Goal: Find specific page/section: Find specific page/section

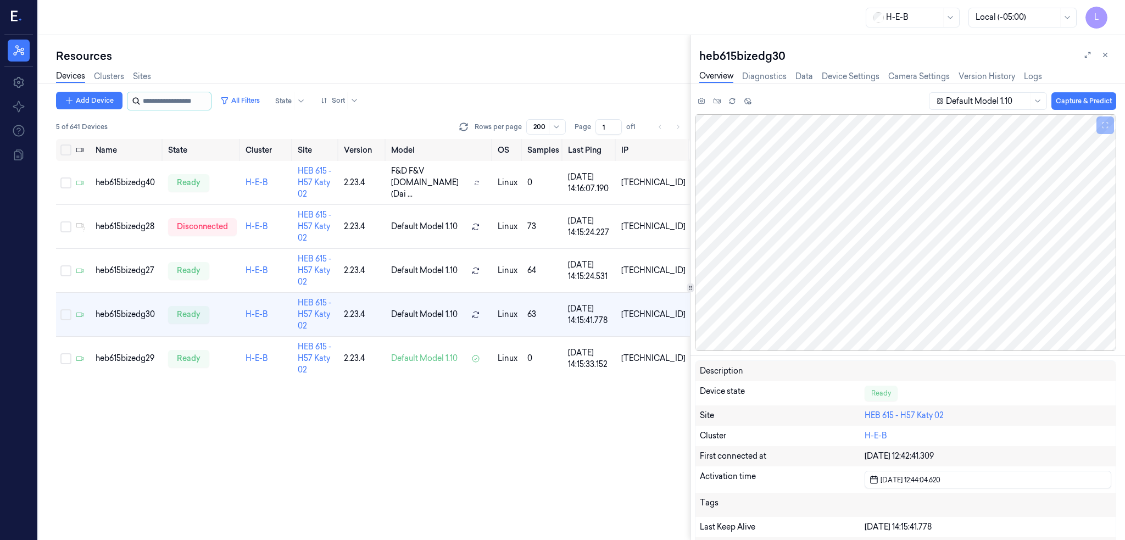
click at [158, 103] on input "string" at bounding box center [176, 101] width 66 height 18
click at [144, 77] on link "Sites" at bounding box center [142, 76] width 18 height 13
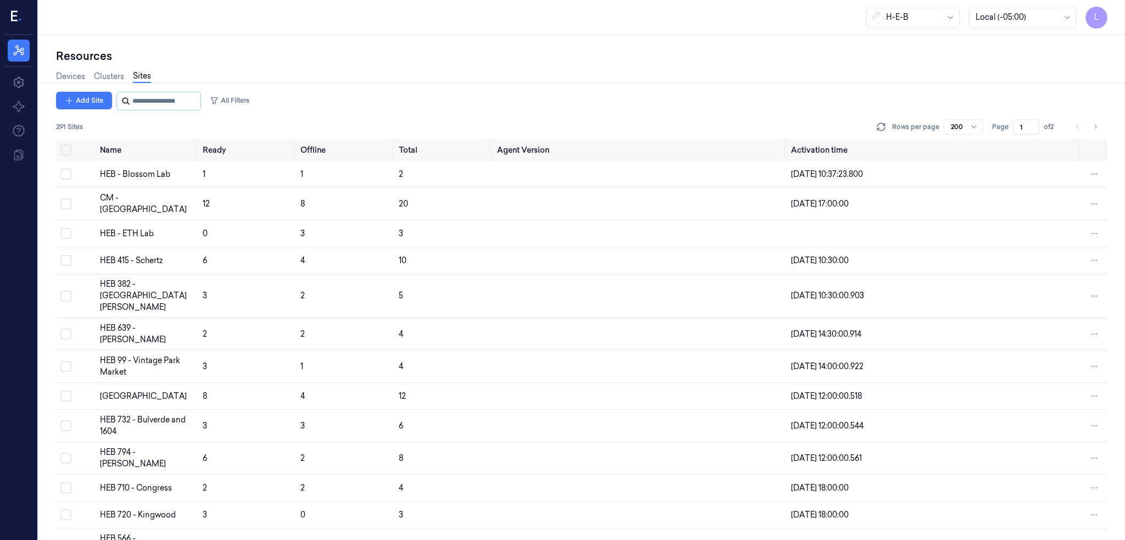
click at [153, 102] on input "string" at bounding box center [165, 101] width 66 height 18
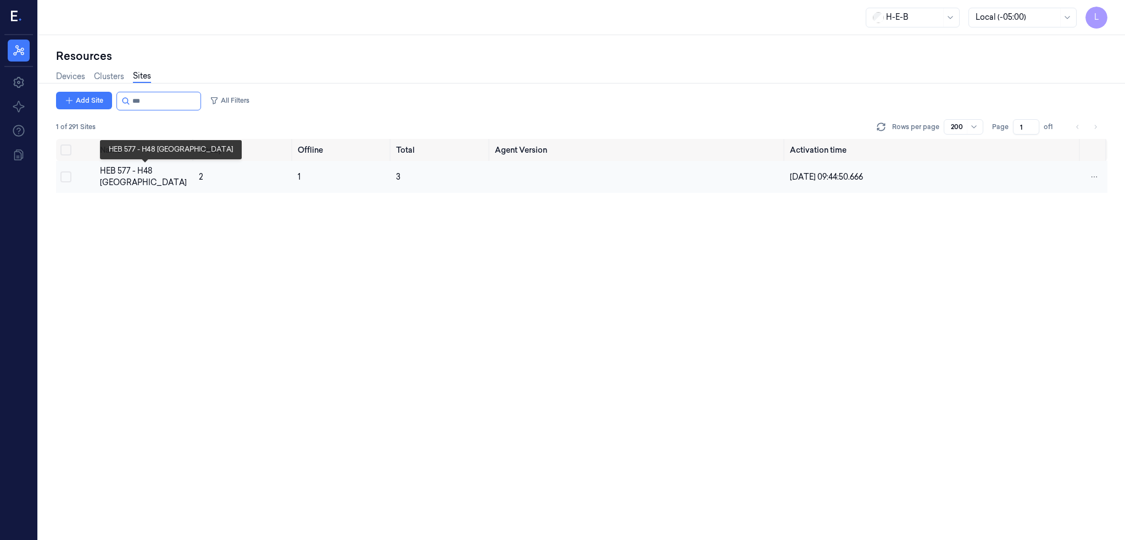
type input "***"
click at [130, 168] on div "HEB 577 - H48 [GEOGRAPHIC_DATA]" at bounding box center [145, 176] width 91 height 23
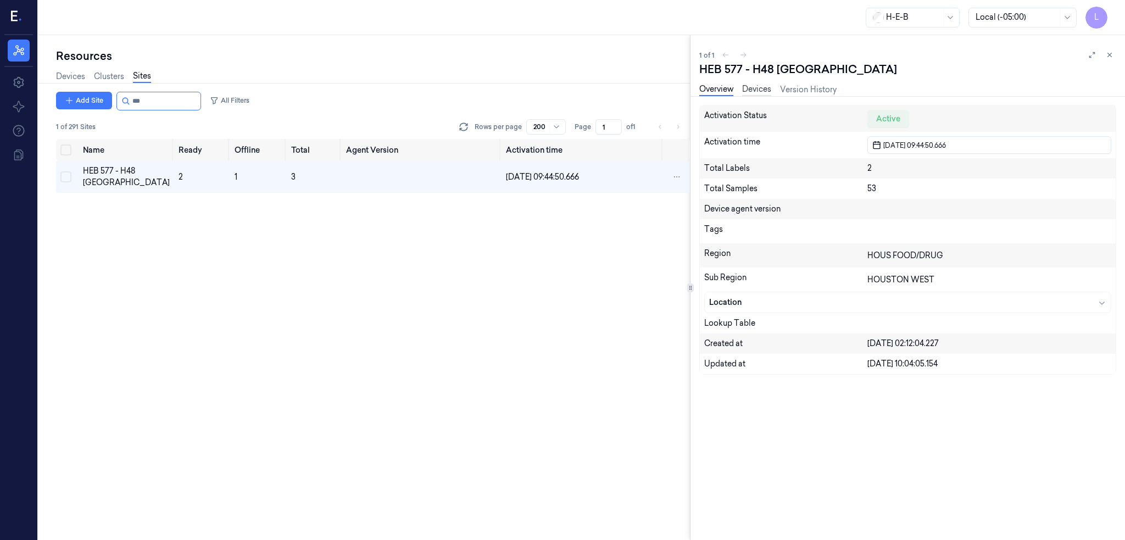
click at [766, 92] on link "Devices" at bounding box center [756, 89] width 29 height 13
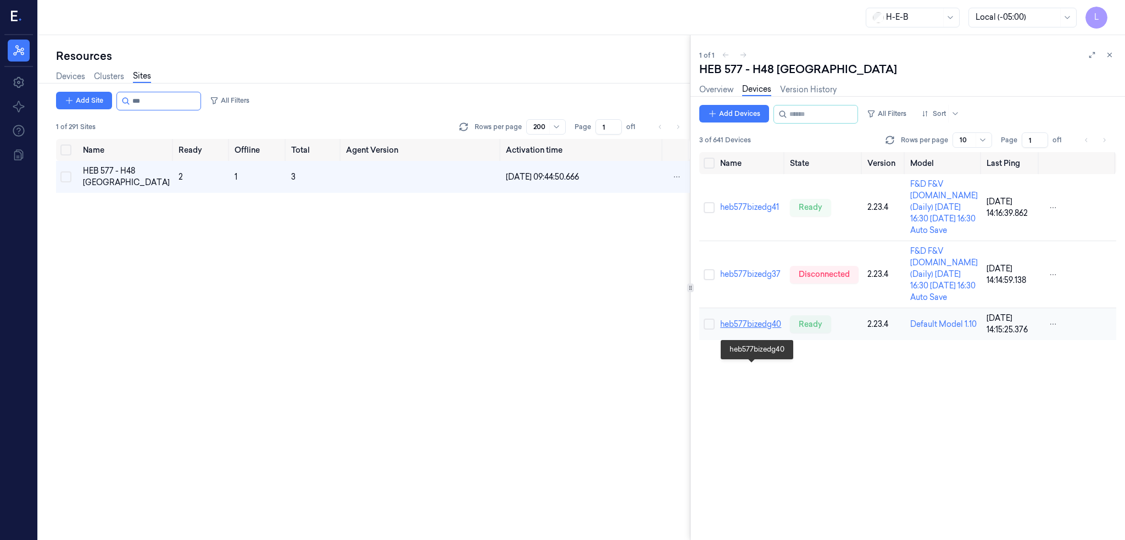
click at [743, 329] on link "heb577bizedg40" at bounding box center [750, 324] width 61 height 10
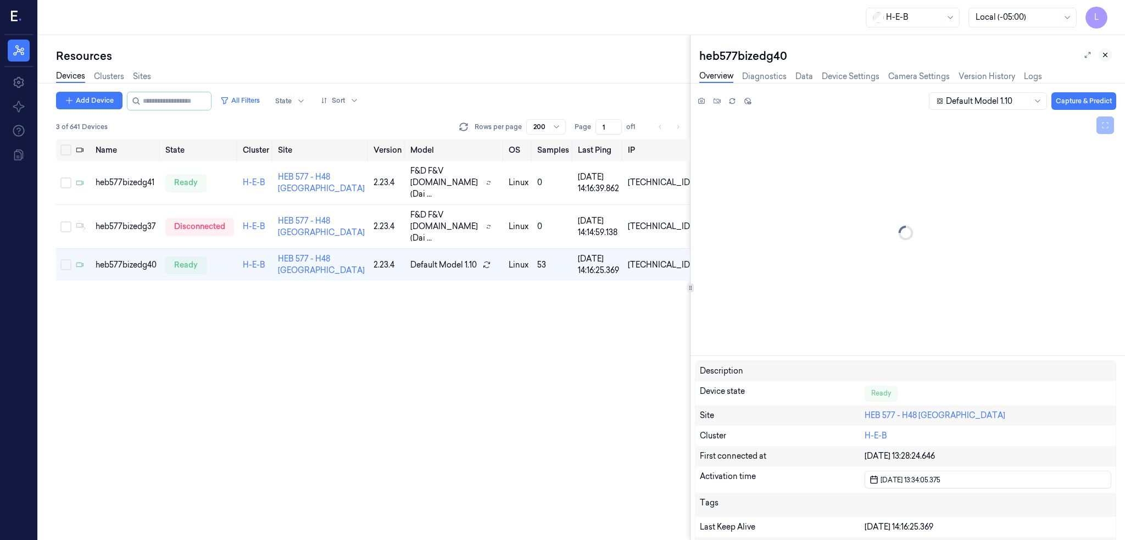
click at [1104, 53] on icon at bounding box center [1105, 55] width 8 height 8
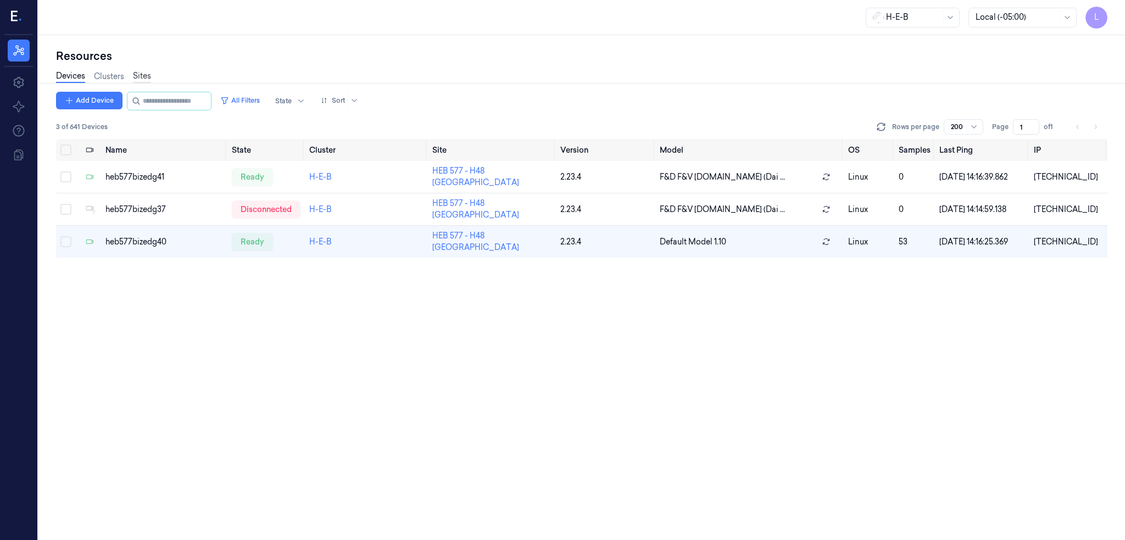
click at [138, 74] on link "Sites" at bounding box center [142, 76] width 18 height 13
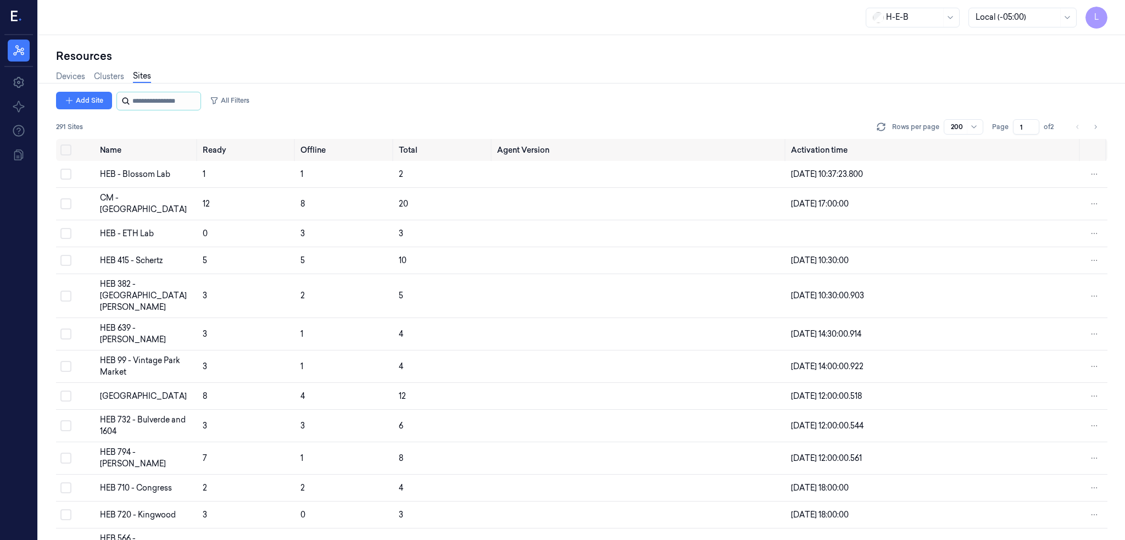
click at [157, 97] on input "string" at bounding box center [165, 101] width 66 height 18
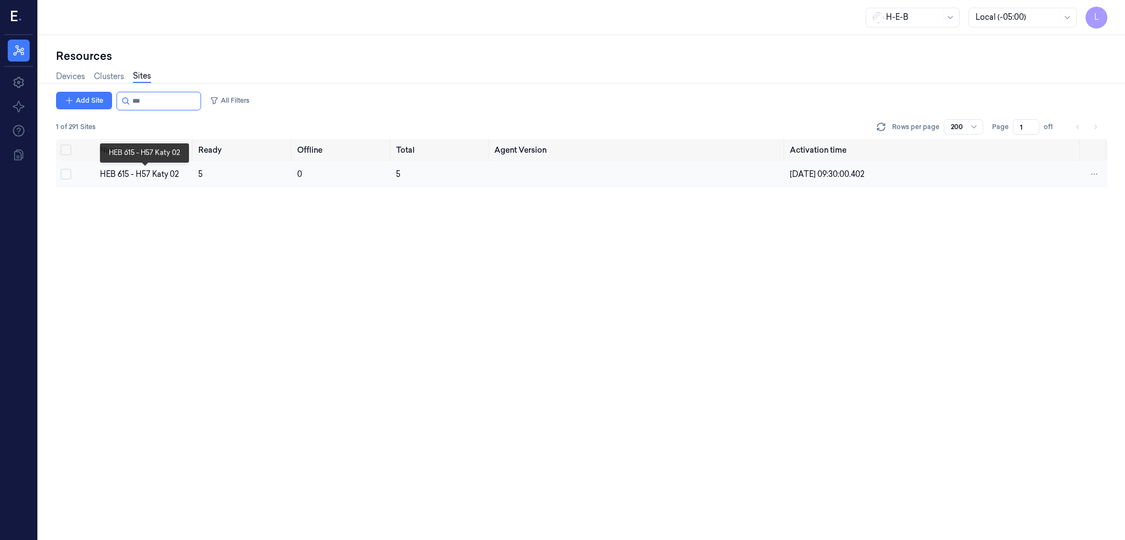
click at [153, 173] on div "HEB 615 - H57 Katy 02" at bounding box center [145, 175] width 90 height 12
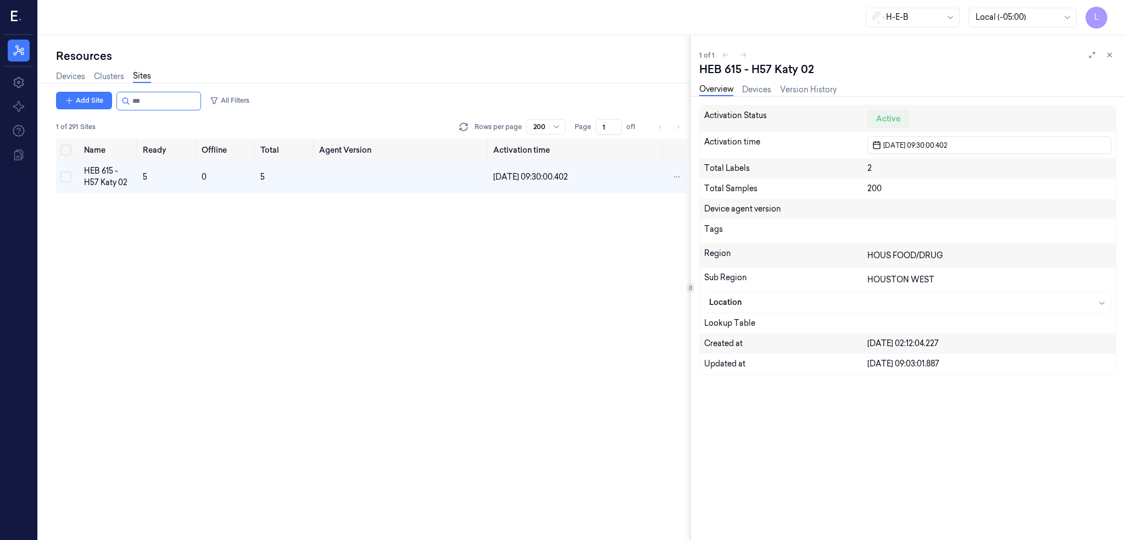
click at [775, 85] on div "Overview Devices Version History" at bounding box center [767, 89] width 137 height 13
click at [749, 88] on link "Devices" at bounding box center [756, 89] width 29 height 13
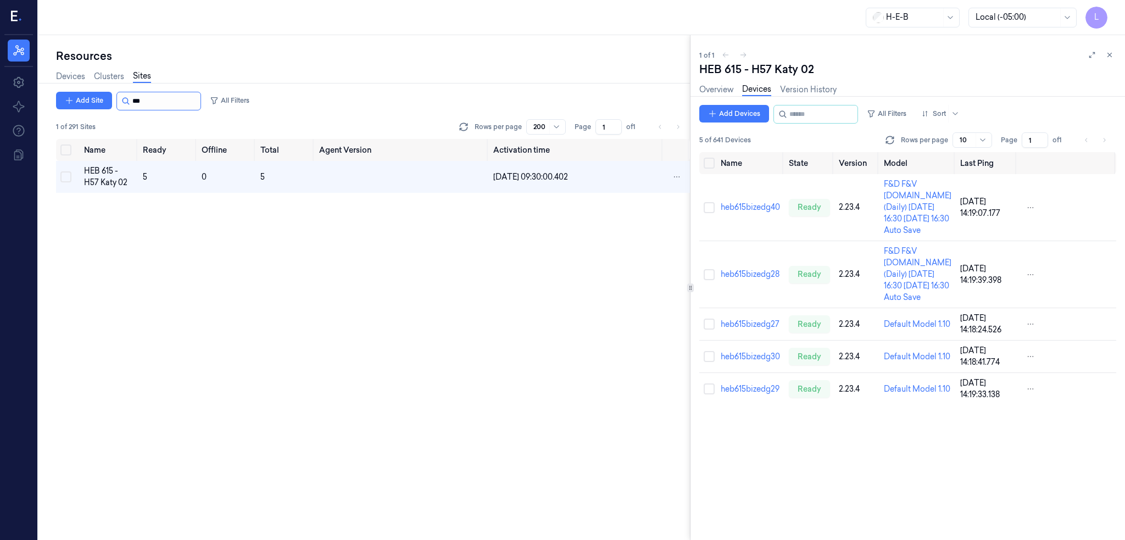
click at [154, 101] on input "string" at bounding box center [165, 101] width 66 height 18
type input "*"
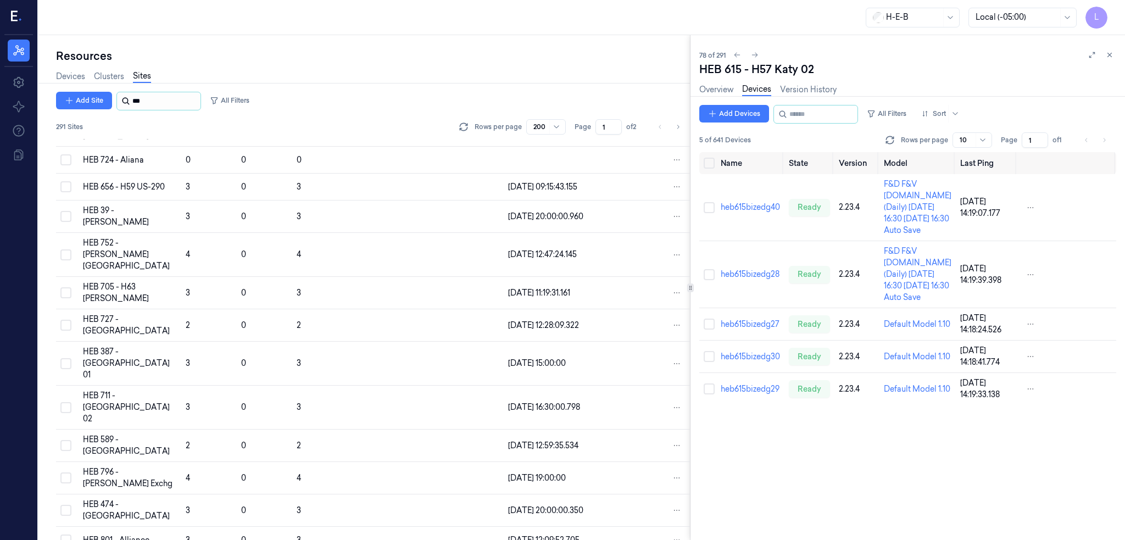
scroll to position [2245, 0]
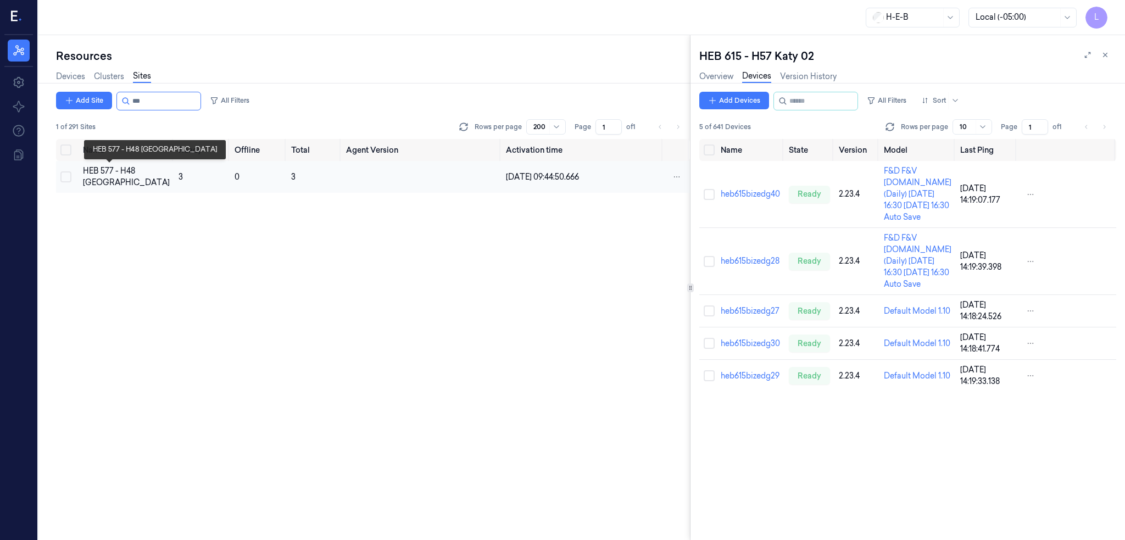
type input "***"
click at [110, 188] on div "HEB 577 - H48 [GEOGRAPHIC_DATA]" at bounding box center [126, 176] width 87 height 23
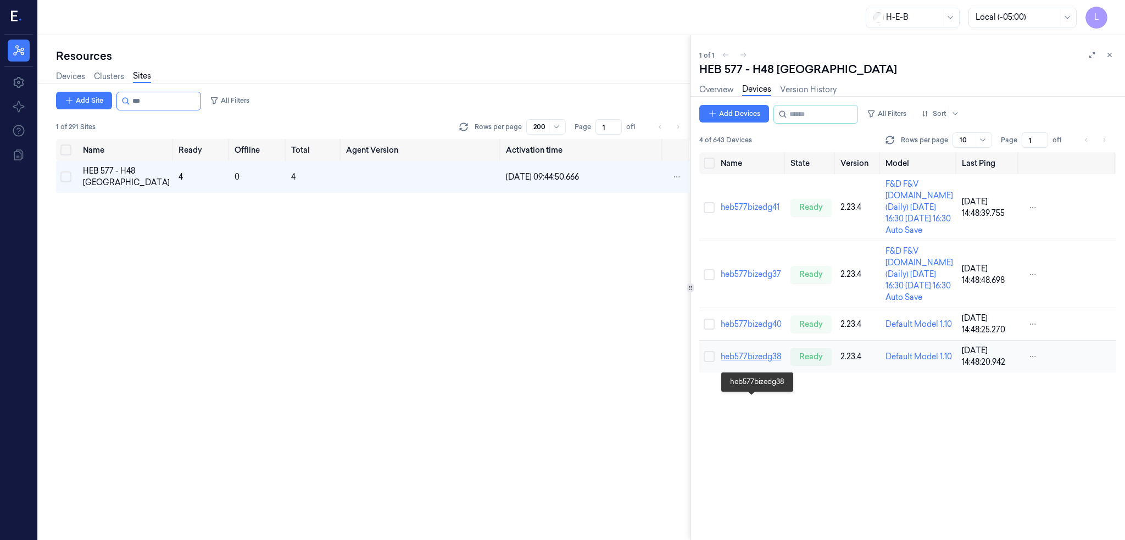
click at [762, 361] on link "heb577bizedg38" at bounding box center [751, 357] width 60 height 10
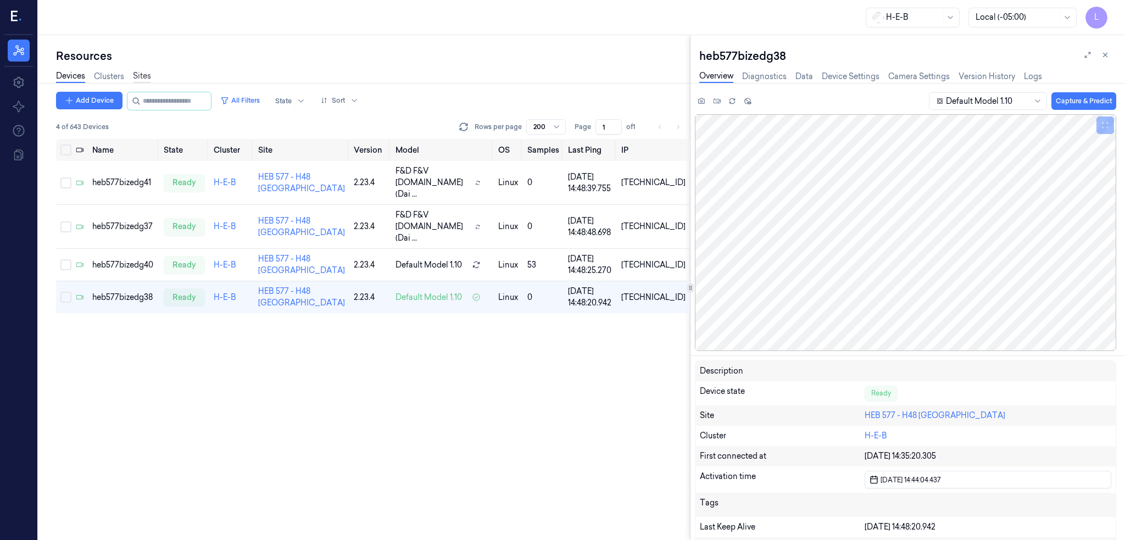
click at [143, 79] on link "Sites" at bounding box center [142, 76] width 18 height 13
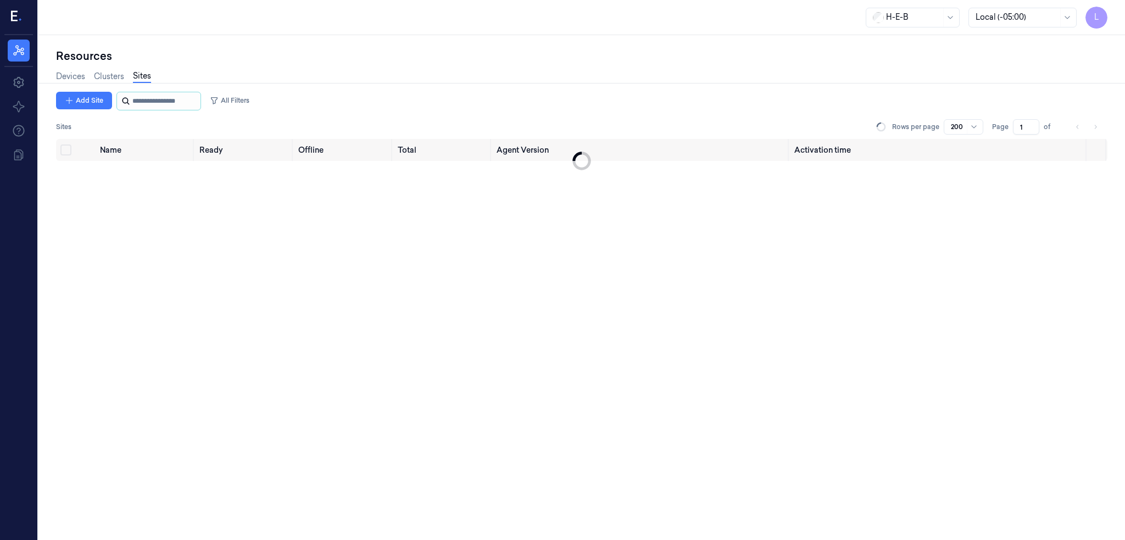
click at [147, 97] on input "string" at bounding box center [165, 101] width 66 height 18
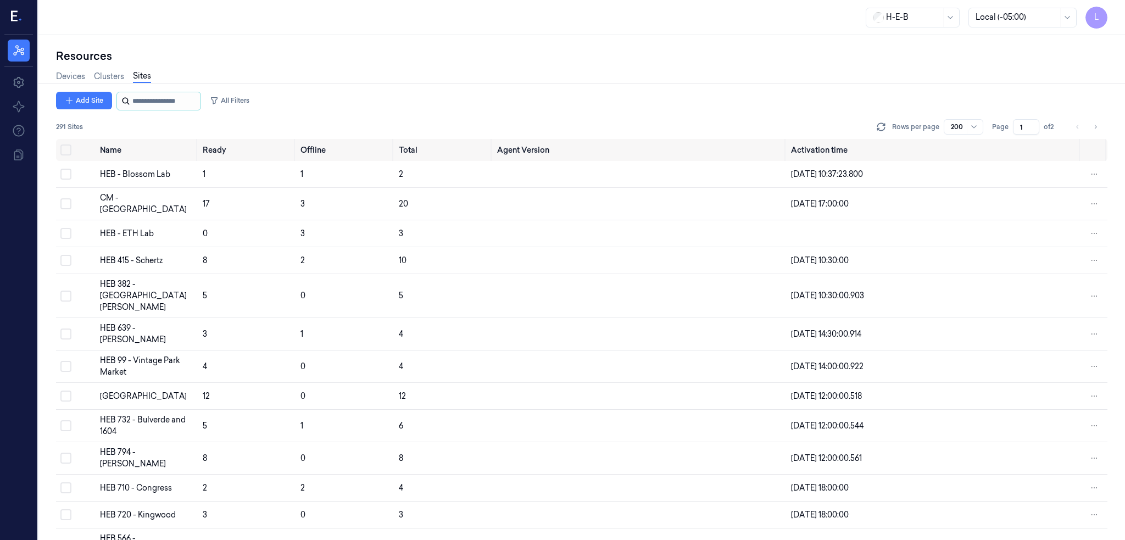
type input "*"
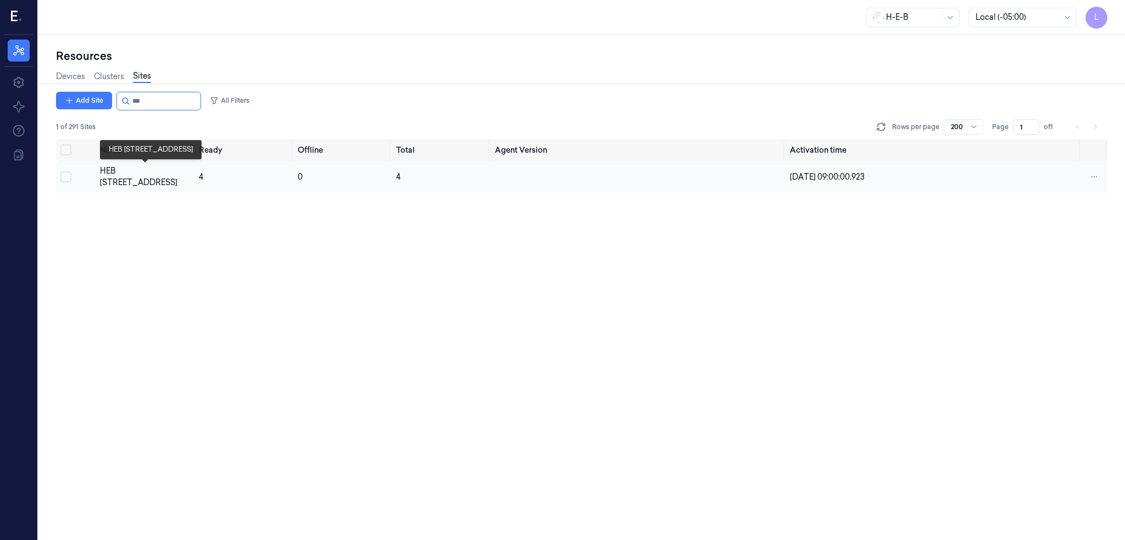
type input "***"
click at [134, 170] on div "HEB [STREET_ADDRESS]" at bounding box center [145, 176] width 90 height 23
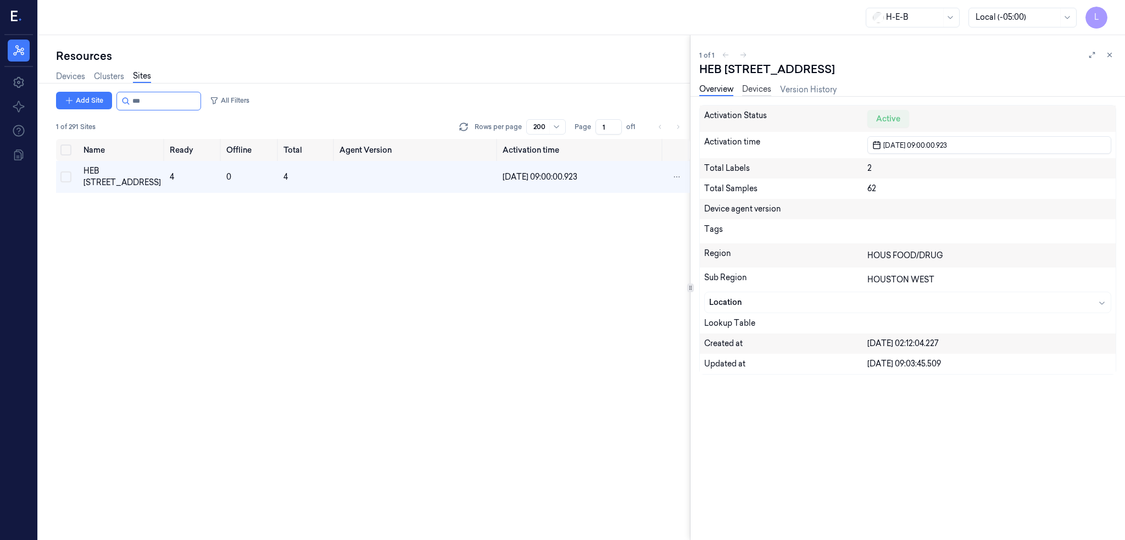
click at [763, 91] on link "Devices" at bounding box center [756, 89] width 29 height 13
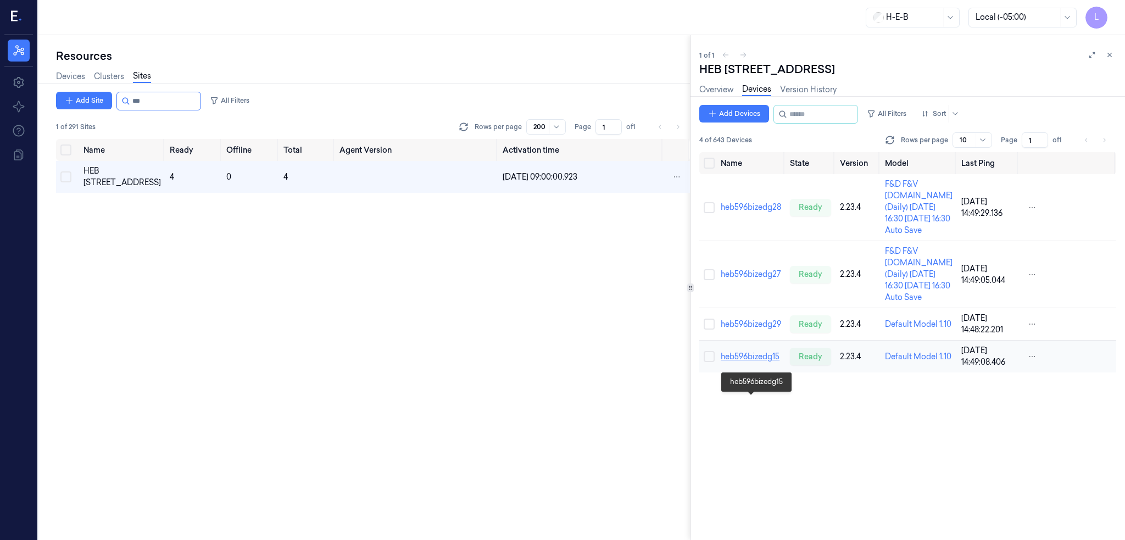
click at [760, 361] on link "heb596bizedg15" at bounding box center [750, 357] width 59 height 10
